Goal: Complete application form

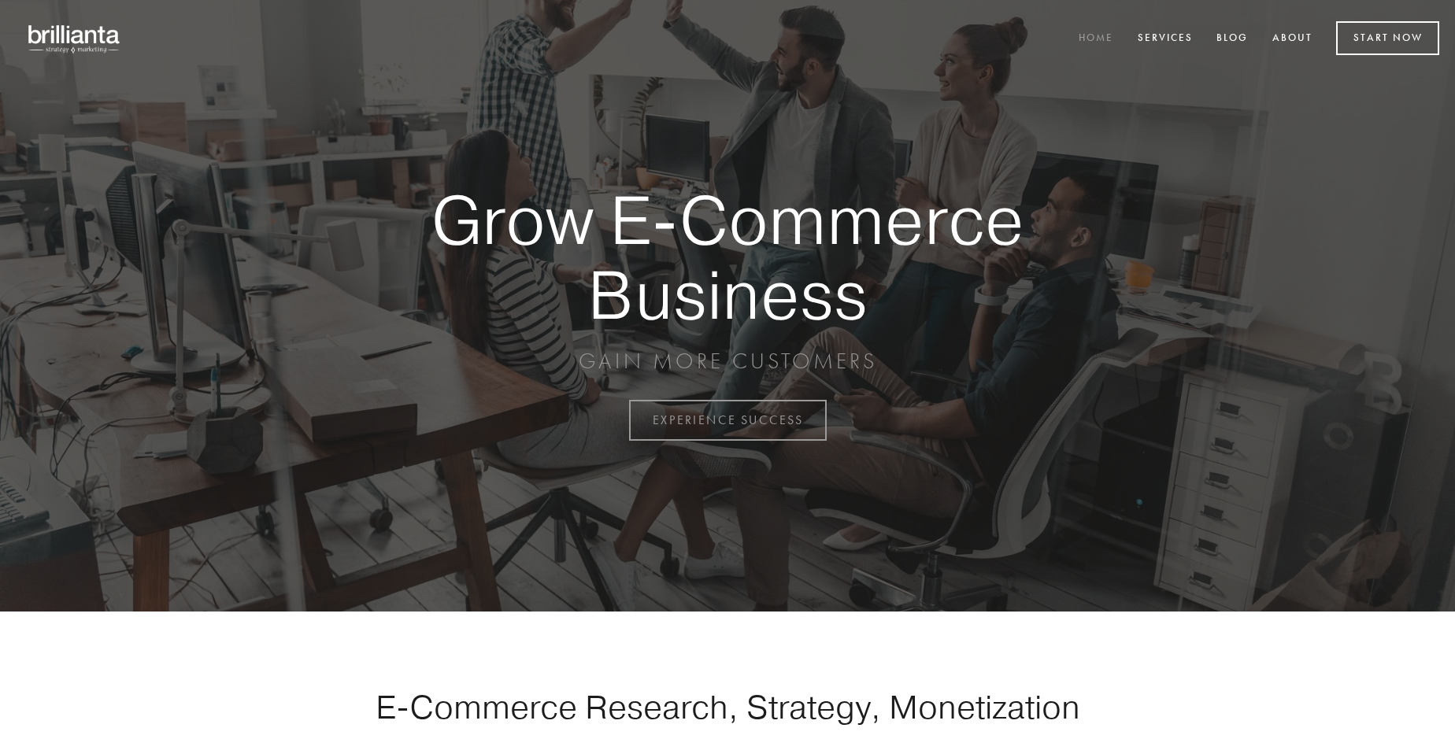
scroll to position [4127, 0]
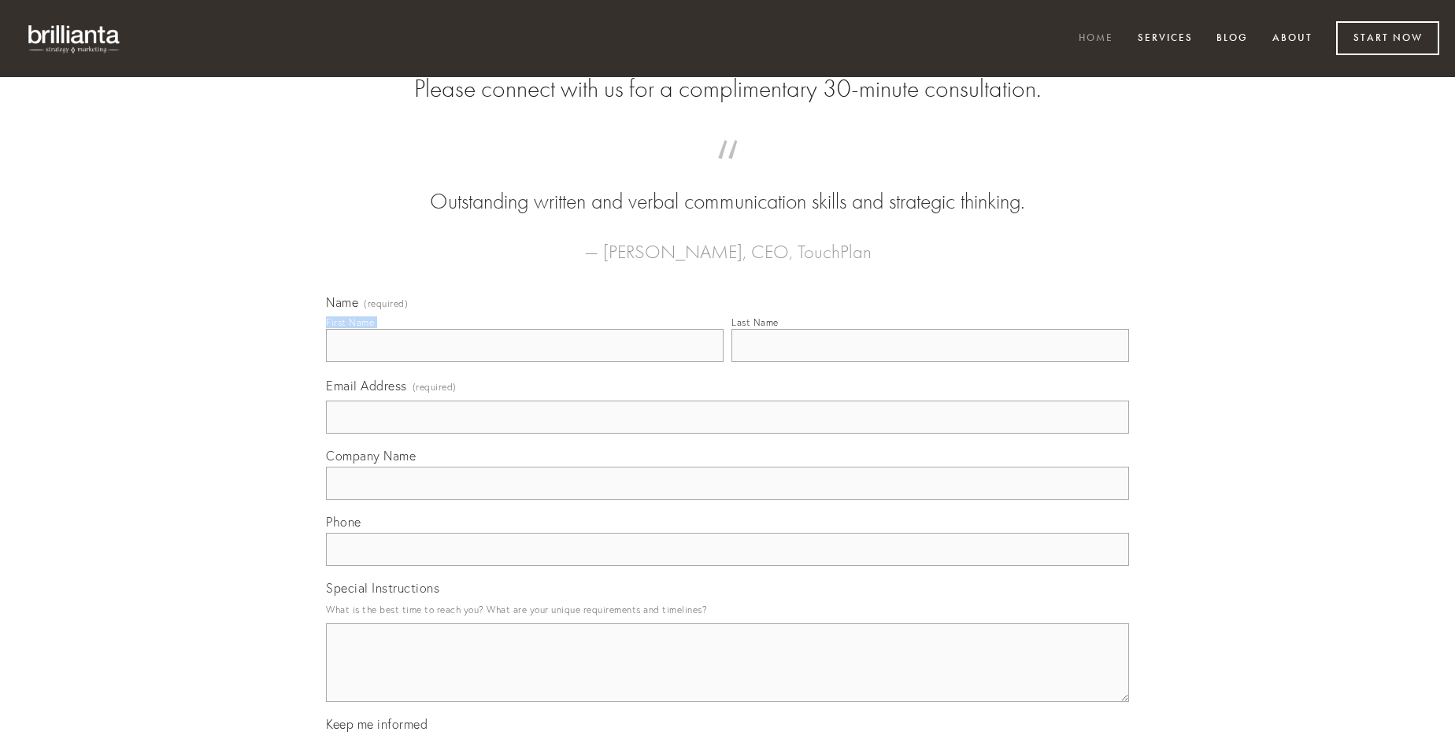
type input "[PERSON_NAME]"
click at [930, 362] on input "Last Name" at bounding box center [930, 345] width 398 height 33
type input "[PERSON_NAME]"
click at [727, 434] on input "Email Address (required)" at bounding box center [727, 417] width 803 height 33
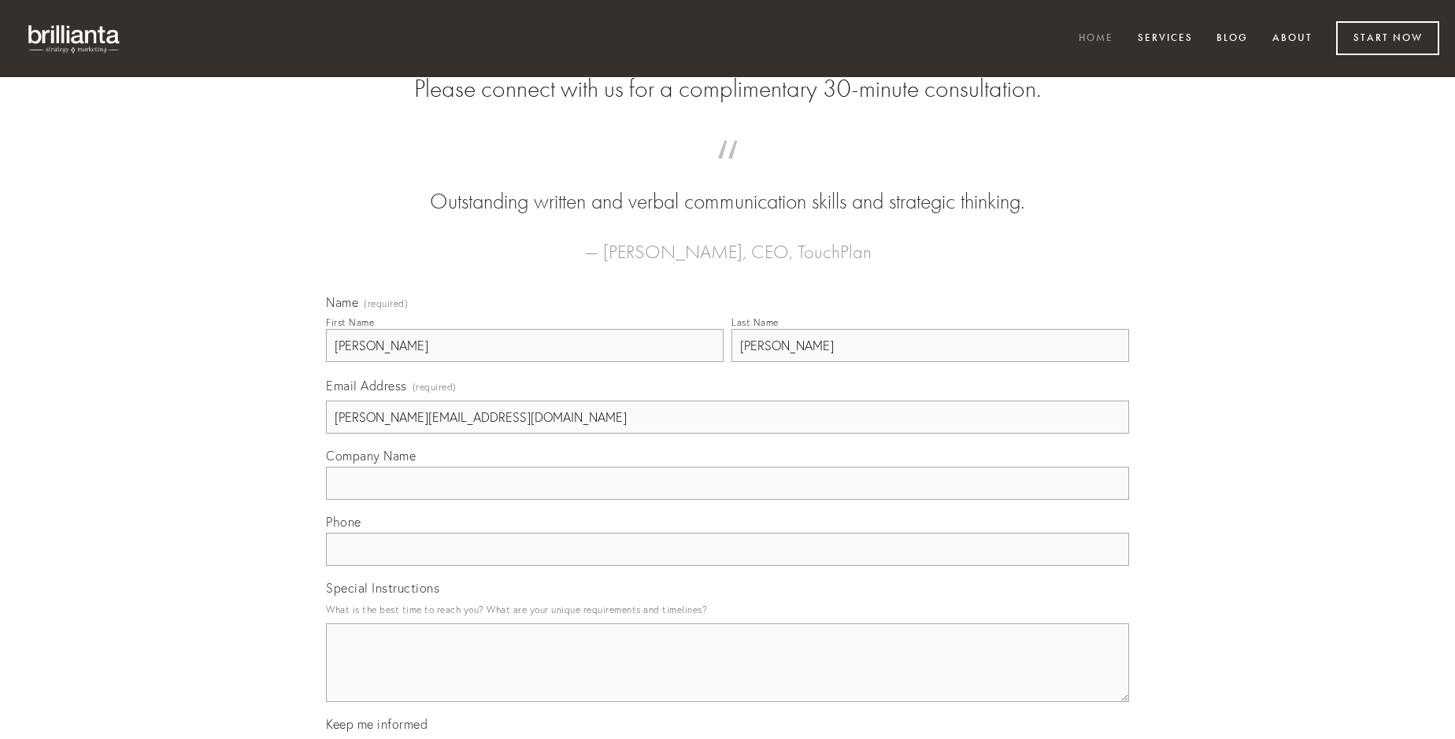
type input "[PERSON_NAME][EMAIL_ADDRESS][DOMAIN_NAME]"
click at [727, 500] on input "Company Name" at bounding box center [727, 483] width 803 height 33
type input "vesper"
click at [727, 566] on input "text" at bounding box center [727, 549] width 803 height 33
click at [727, 677] on textarea "Special Instructions" at bounding box center [727, 663] width 803 height 79
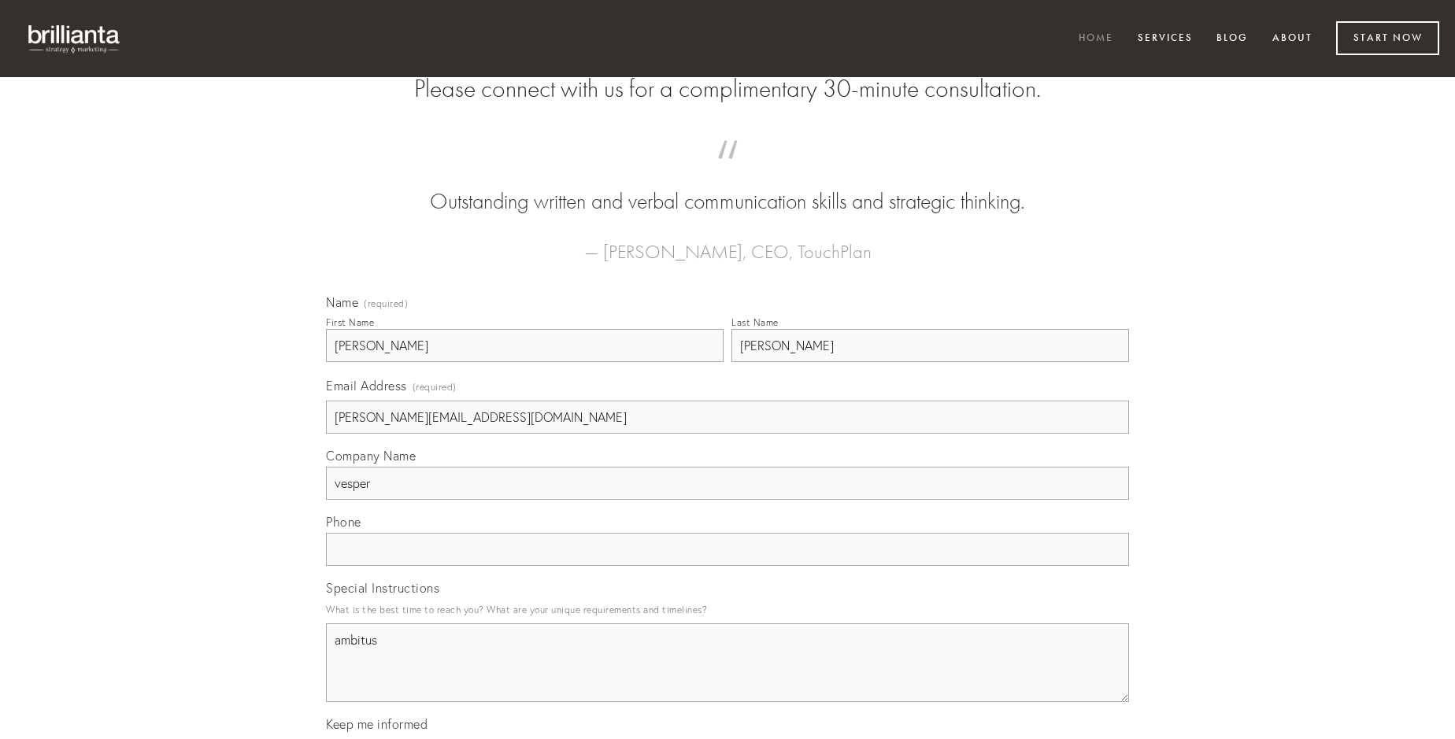
type textarea "ambitus"
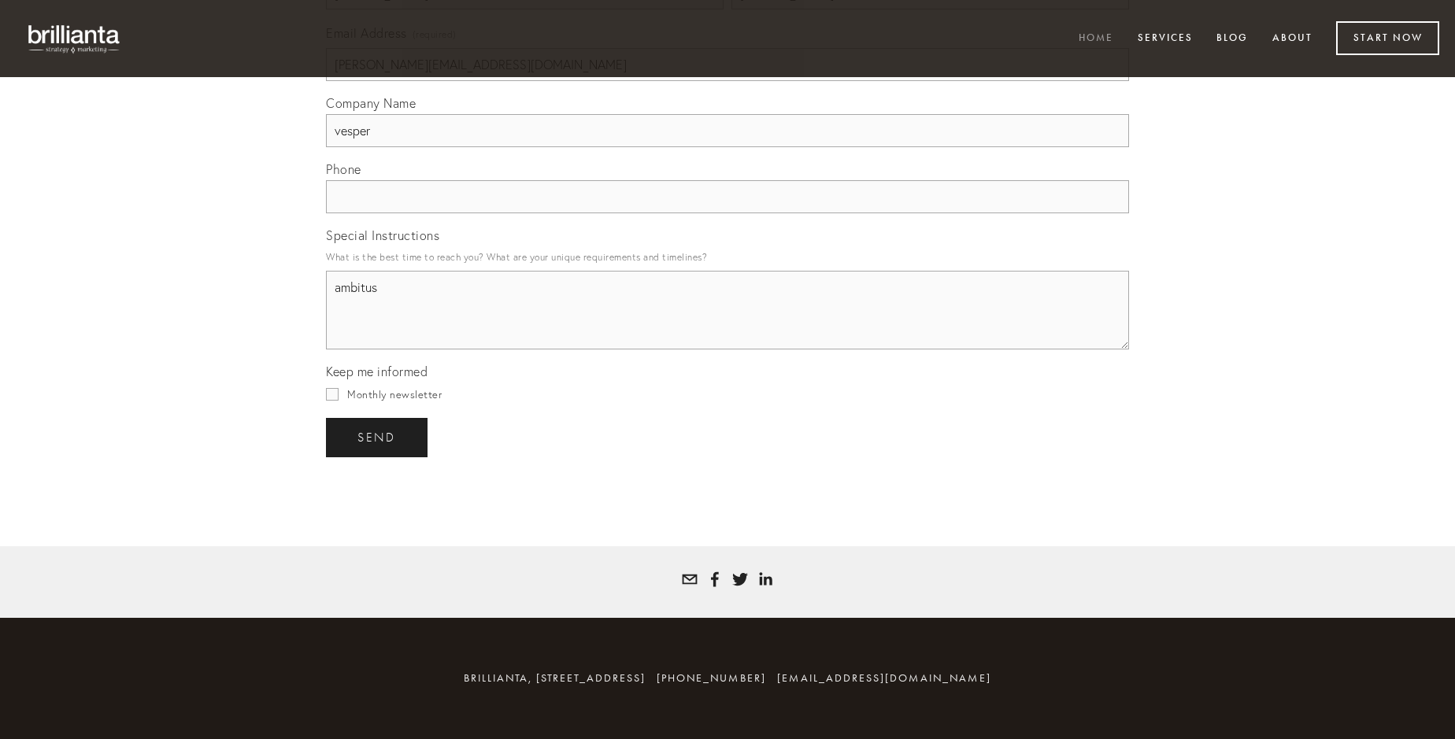
click at [378, 437] on span "send" at bounding box center [376, 438] width 39 height 14
